Goal: Task Accomplishment & Management: Manage account settings

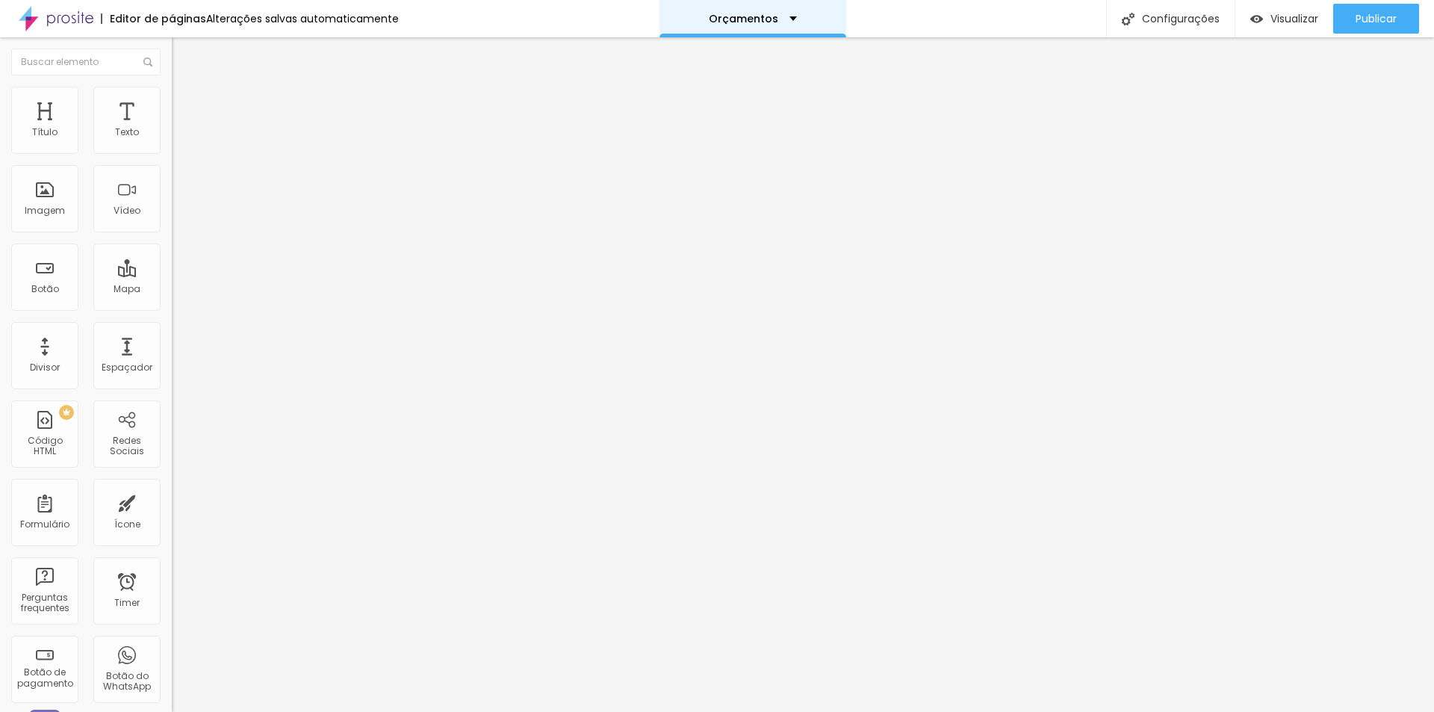
click at [759, 17] on p "Orçamentos" at bounding box center [743, 18] width 69 height 10
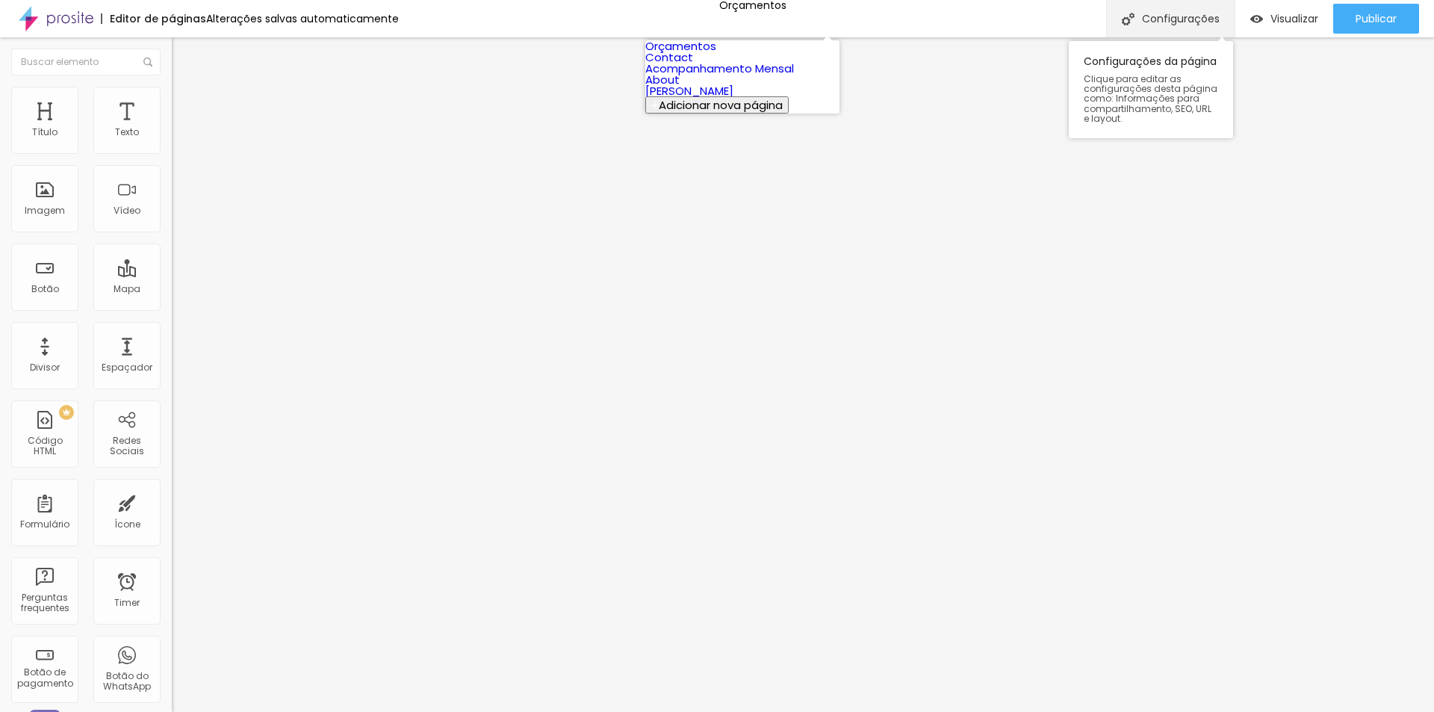
click at [1197, 14] on div "Configurações" at bounding box center [1170, 18] width 128 height 37
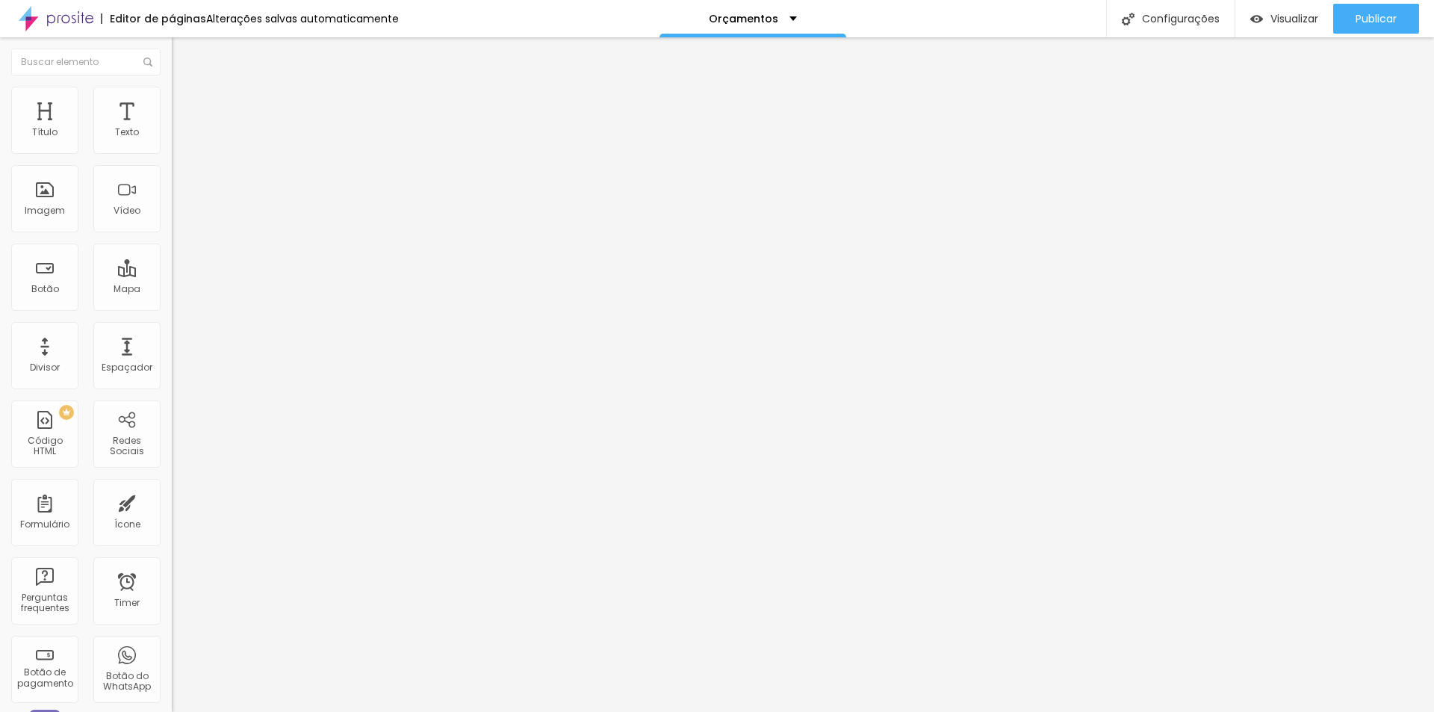
click at [1182, 9] on div "Configurações" at bounding box center [1170, 18] width 128 height 37
click at [55, 285] on div "Botão" at bounding box center [45, 289] width 28 height 10
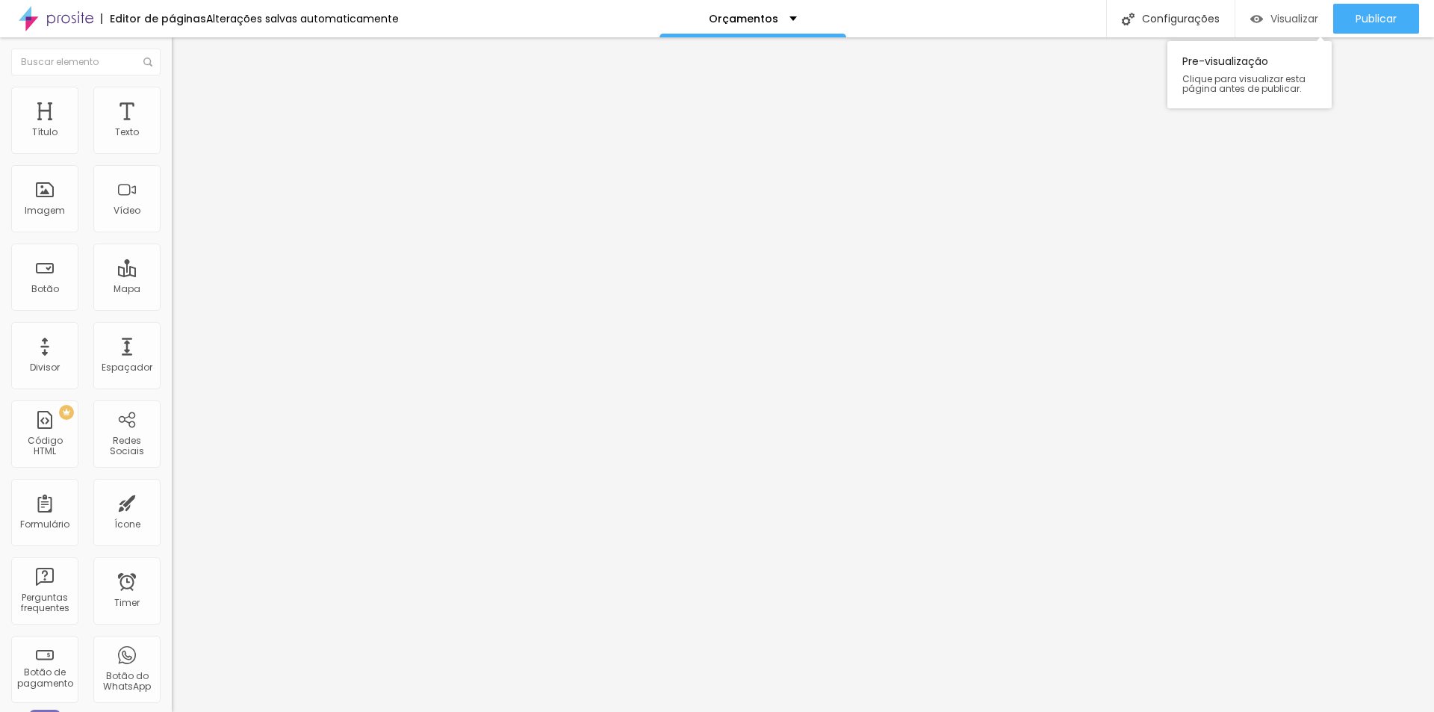
click at [1261, 19] on div "Visualizar" at bounding box center [1284, 19] width 68 height 13
click at [774, 24] on div "Orçamentos" at bounding box center [752, 18] width 187 height 37
click at [879, 13] on div "Editor de páginas Alterações salvas automaticamente Orçamentos Configurações Co…" at bounding box center [717, 18] width 1434 height 37
click at [185, 103] on span "Avançado" at bounding box center [209, 96] width 49 height 13
click at [172, 128] on span "Trocar imagem" at bounding box center [212, 122] width 81 height 13
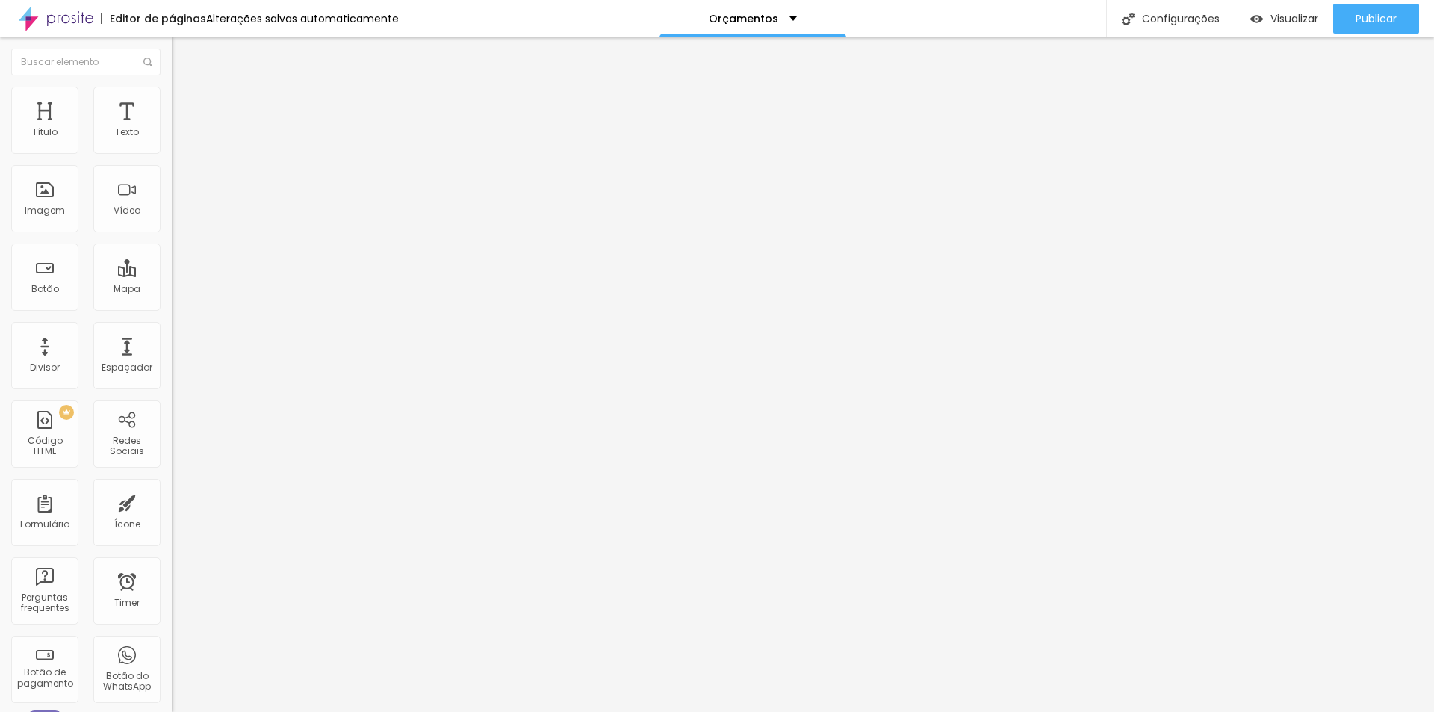
click at [54, 11] on img at bounding box center [56, 18] width 75 height 37
